Goal: Task Accomplishment & Management: Complete application form

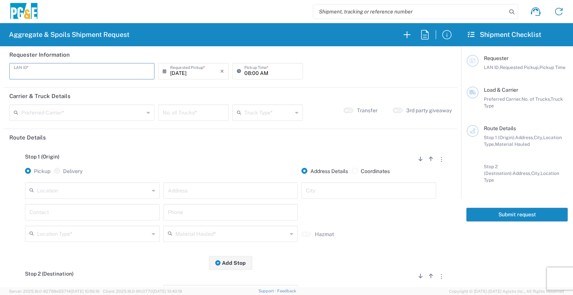
click at [96, 71] on input "text" at bounding box center [82, 70] width 136 height 13
type input "DSL0"
click at [247, 75] on input "08:00 AM" at bounding box center [271, 70] width 54 height 13
type input "0807:00 AM"
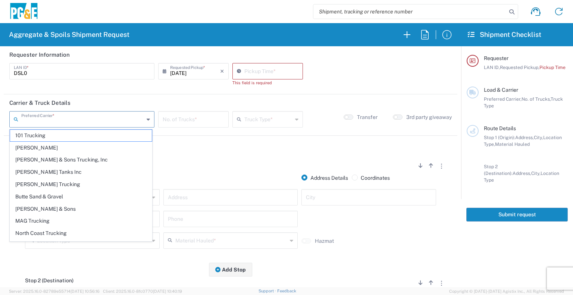
click at [97, 110] on agx-form-section "Carrier & Truck Details Preferred Carrier * 101 Trucking [PERSON_NAME] & Sons T…" at bounding box center [231, 114] width 454 height 41
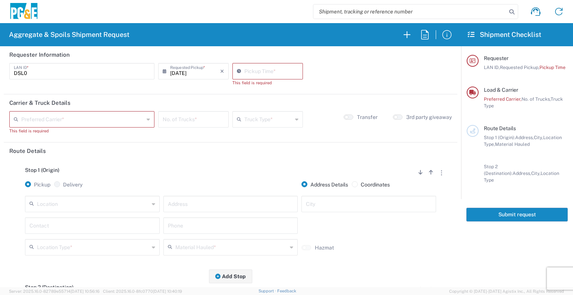
click at [147, 121] on icon at bounding box center [148, 119] width 3 height 12
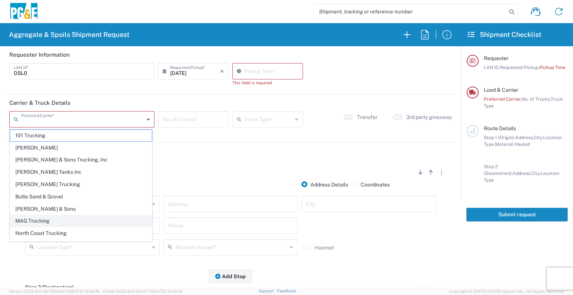
scroll to position [21, 0]
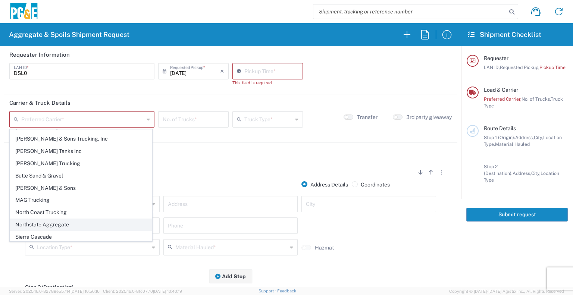
click at [78, 221] on span "Northstate Aggregate" at bounding box center [81, 225] width 142 height 12
type input "Northstate Aggregate"
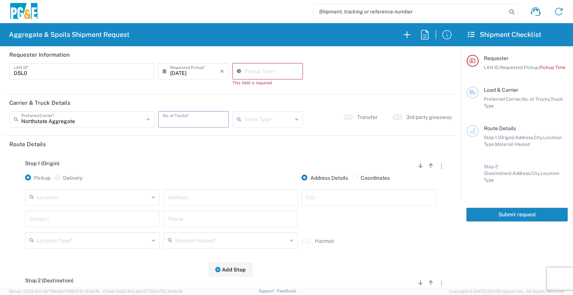
click at [188, 121] on input "number" at bounding box center [194, 118] width 62 height 13
type input "2"
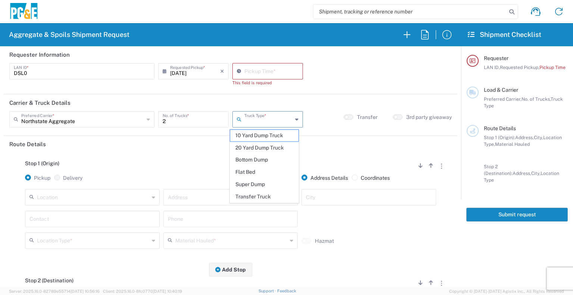
click at [281, 125] on input "text" at bounding box center [268, 118] width 48 height 13
click at [256, 196] on span "Transfer Truck" at bounding box center [264, 197] width 68 height 12
type input "Transfer Truck"
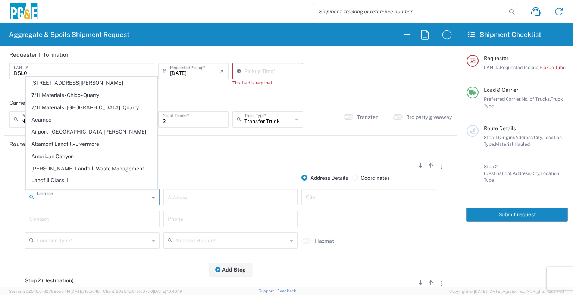
click at [128, 199] on input "text" at bounding box center [93, 196] width 112 height 13
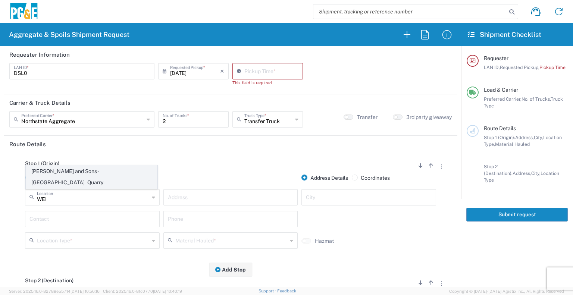
click at [125, 185] on span "[PERSON_NAME] and Sons - [GEOGRAPHIC_DATA] - Quarry" at bounding box center [91, 177] width 131 height 23
type input "[PERSON_NAME] and Sons - [GEOGRAPHIC_DATA] - Quarry"
type input "[STREET_ADDRESS]"
type input "[GEOGRAPHIC_DATA]"
type input "Quarry"
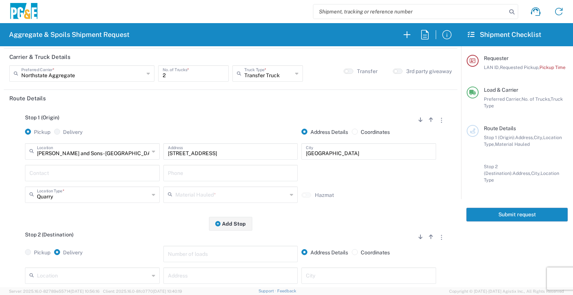
scroll to position [52, 0]
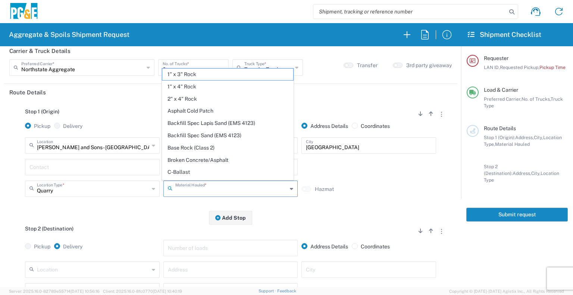
click at [193, 190] on input "text" at bounding box center [231, 188] width 112 height 13
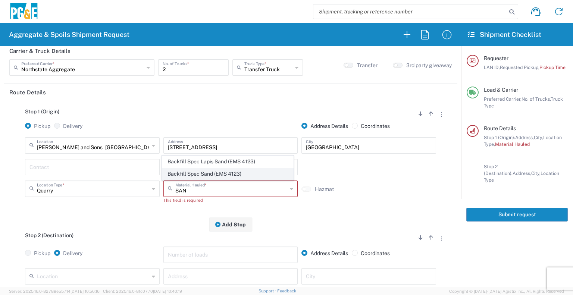
click at [205, 175] on span "Backfill Spec Sand (EMS 4123)" at bounding box center [227, 174] width 131 height 12
type input "Backfill Spec Sand (EMS 4123)"
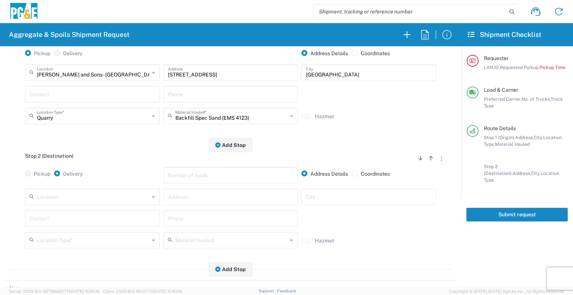
scroll to position [125, 0]
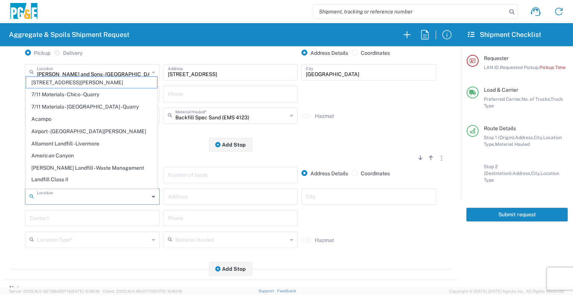
click at [110, 201] on input "text" at bounding box center [93, 196] width 112 height 13
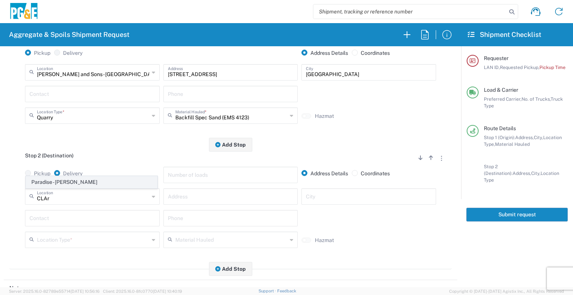
click at [100, 177] on span "Paradise - [PERSON_NAME]" at bounding box center [91, 183] width 131 height 12
type input "Paradise - [PERSON_NAME]"
type input "[STREET_ADDRESS][PERSON_NAME]"
type input "Paradise"
type input "Business No Loading Dock"
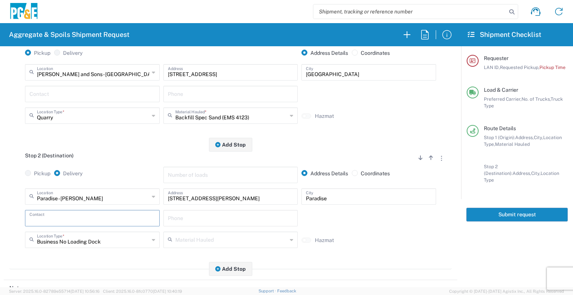
click at [86, 223] on input "text" at bounding box center [92, 217] width 126 height 13
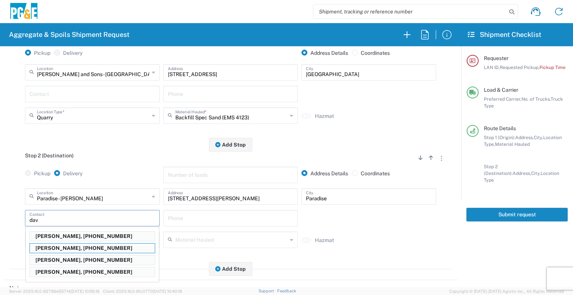
type input "[PERSON_NAME]"
type input "[PHONE_NUMBER]"
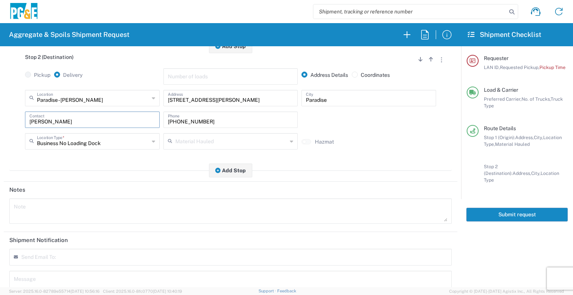
scroll to position [234, 0]
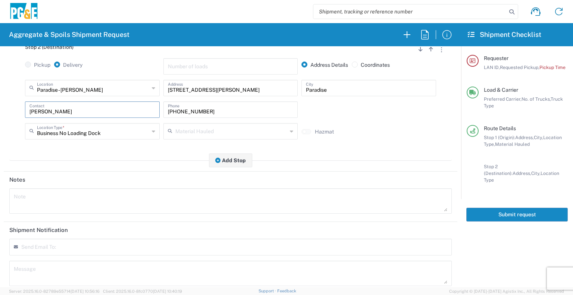
type input "[PERSON_NAME]"
click at [72, 252] on input "text" at bounding box center [57, 250] width 65 height 7
type input "[EMAIL_ADDRESS][DOMAIN_NAME]"
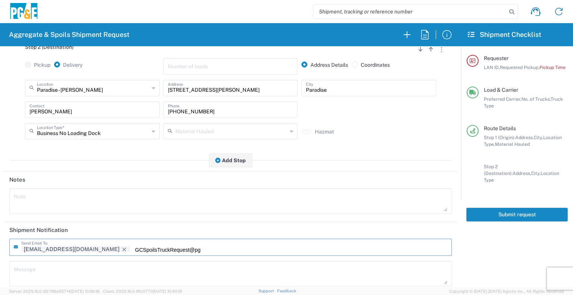
scroll to position [0, 0]
type input "[EMAIL_ADDRESS][DOMAIN_NAME]"
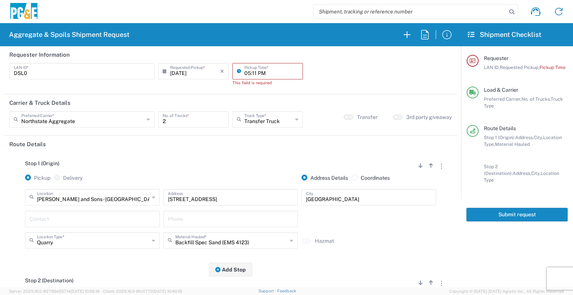
click at [267, 74] on input "05:11 PM" at bounding box center [271, 70] width 54 height 13
type input "07:00 AM"
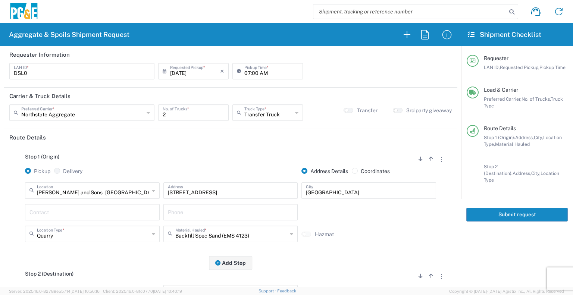
click at [323, 109] on agx-form-section "Carrier & Truck Details Northstate Aggregate Preferred Carrier * 101 Trucking […" at bounding box center [231, 108] width 454 height 41
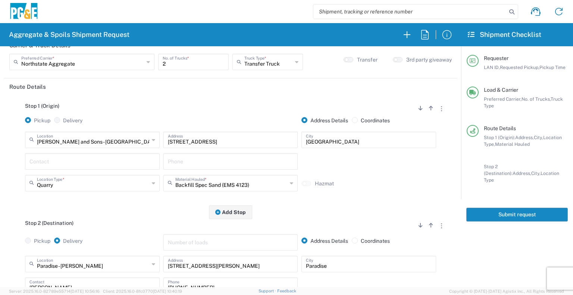
scroll to position [52, 0]
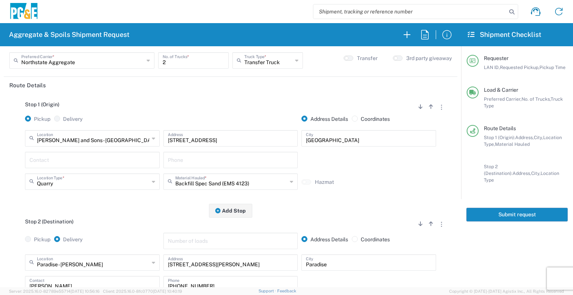
click at [524, 208] on button "Submit request" at bounding box center [518, 215] width 102 height 14
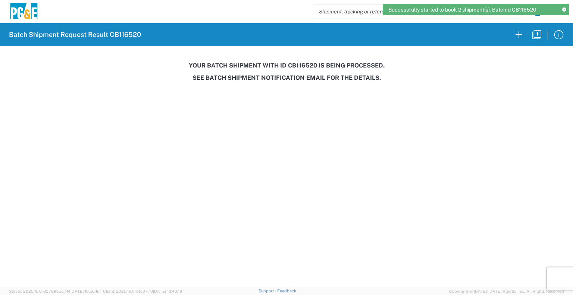
click at [302, 68] on h3 "Your batch shipment with id CB116520 is being processed." at bounding box center [286, 65] width 563 height 7
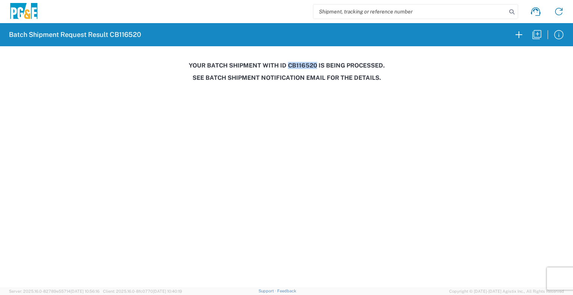
copy h3 "CB116520"
